Goal: Go to known website: Access a specific website the user already knows

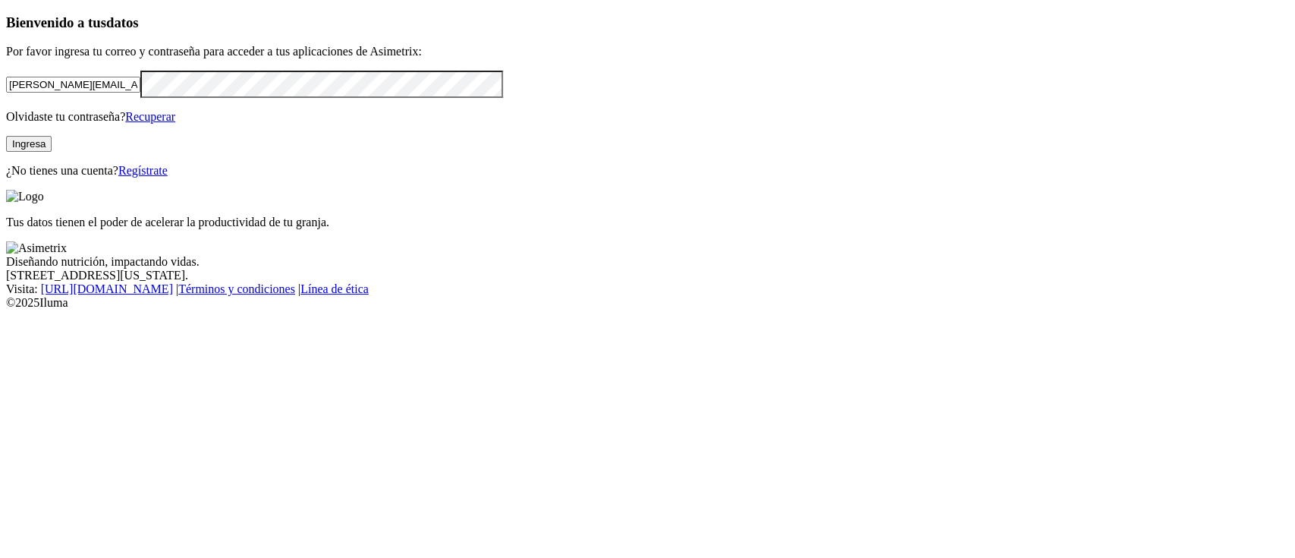
click at [140, 93] on input "[PERSON_NAME][EMAIL_ADDRESS][PERSON_NAME][DOMAIN_NAME]" at bounding box center [73, 85] width 134 height 16
type input "[PERSON_NAME][EMAIL_ADDRESS][PERSON_NAME][DOMAIN_NAME]"
click at [52, 152] on button "Ingresa" at bounding box center [29, 144] width 46 height 16
